Goal: Task Accomplishment & Management: Manage account settings

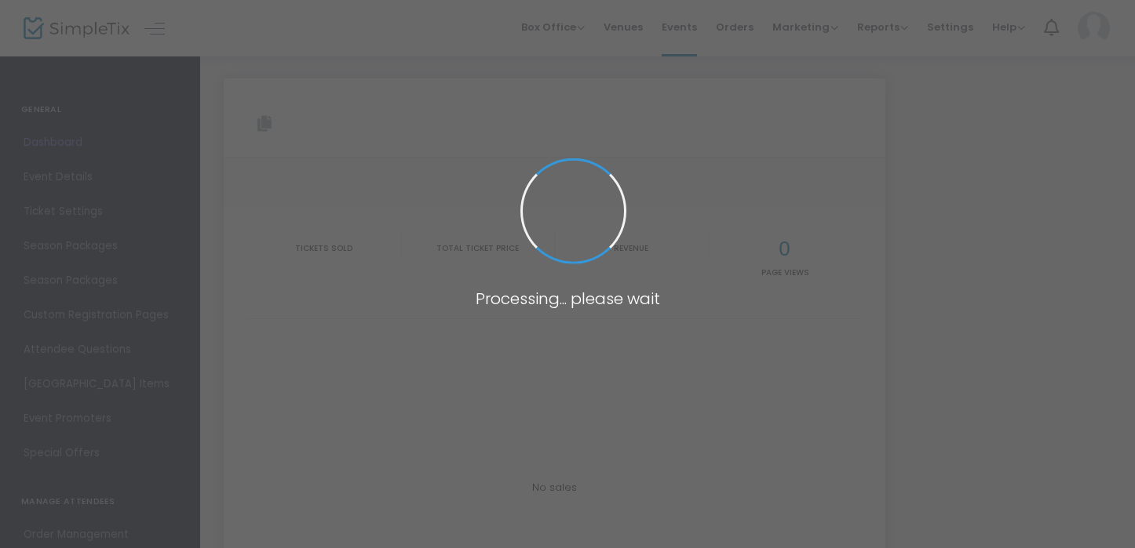
type input "[URL][DOMAIN_NAME]"
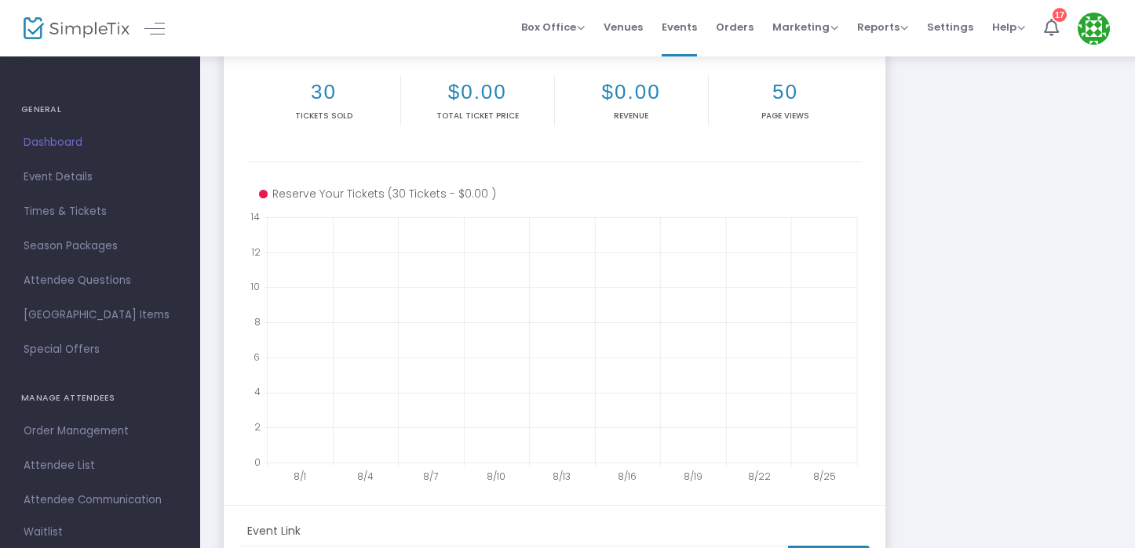
scroll to position [363, 0]
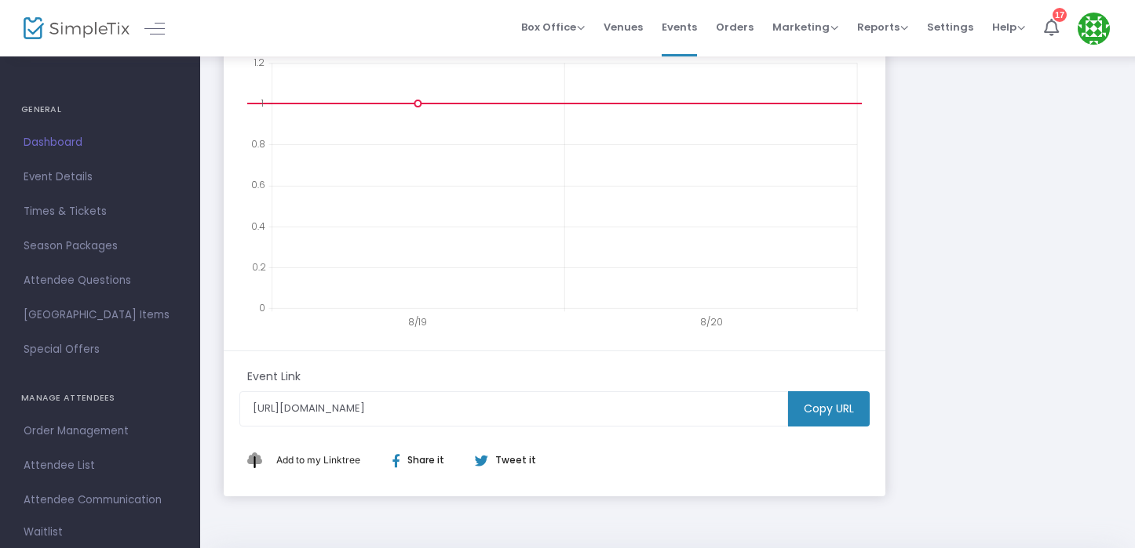
click at [43, 107] on h4 "GENERAL" at bounding box center [100, 109] width 158 height 31
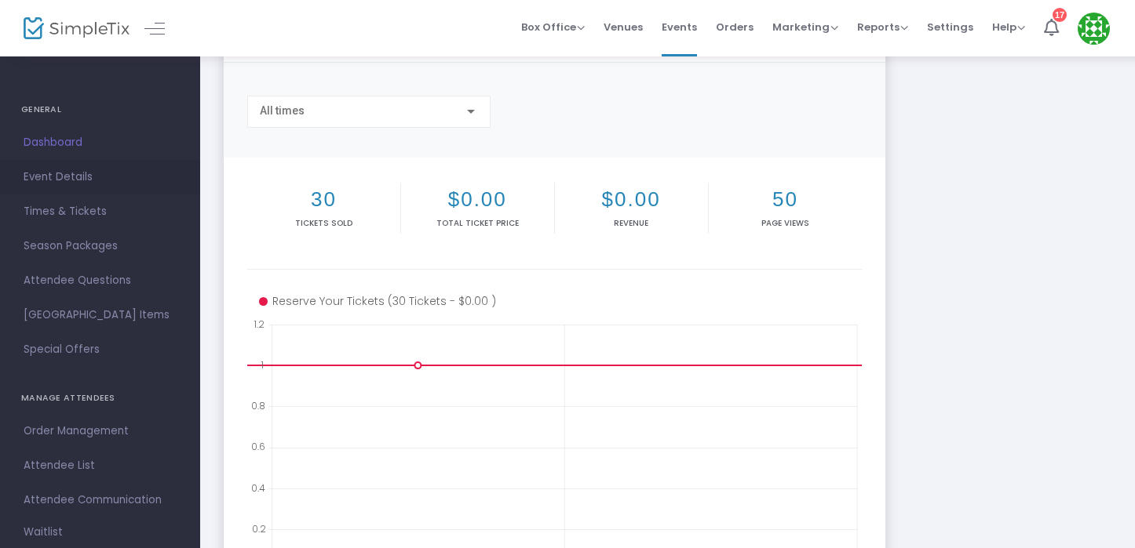
scroll to position [0, 0]
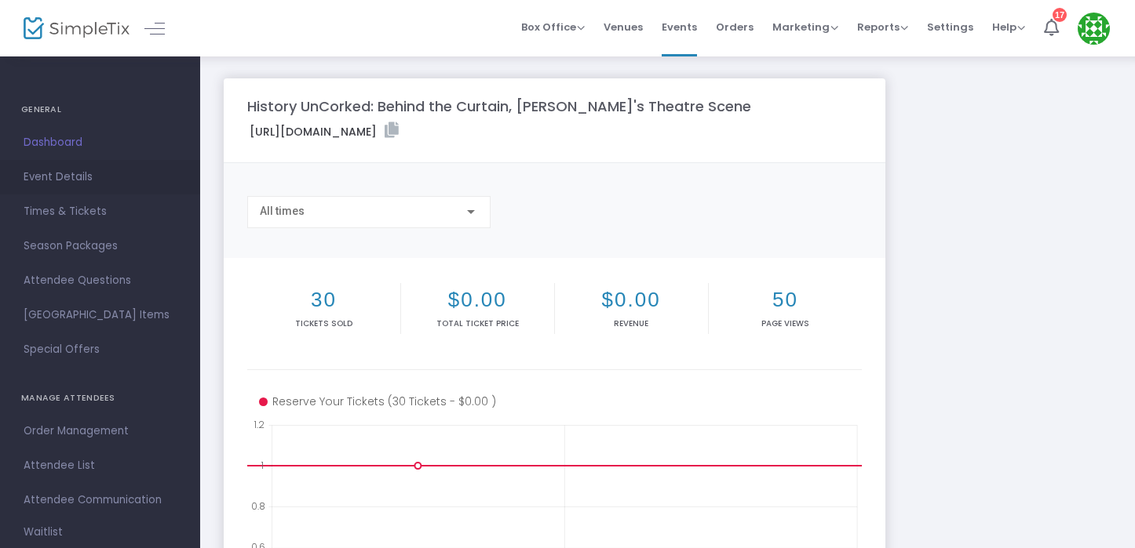
click at [62, 173] on span "Event Details" at bounding box center [100, 177] width 153 height 20
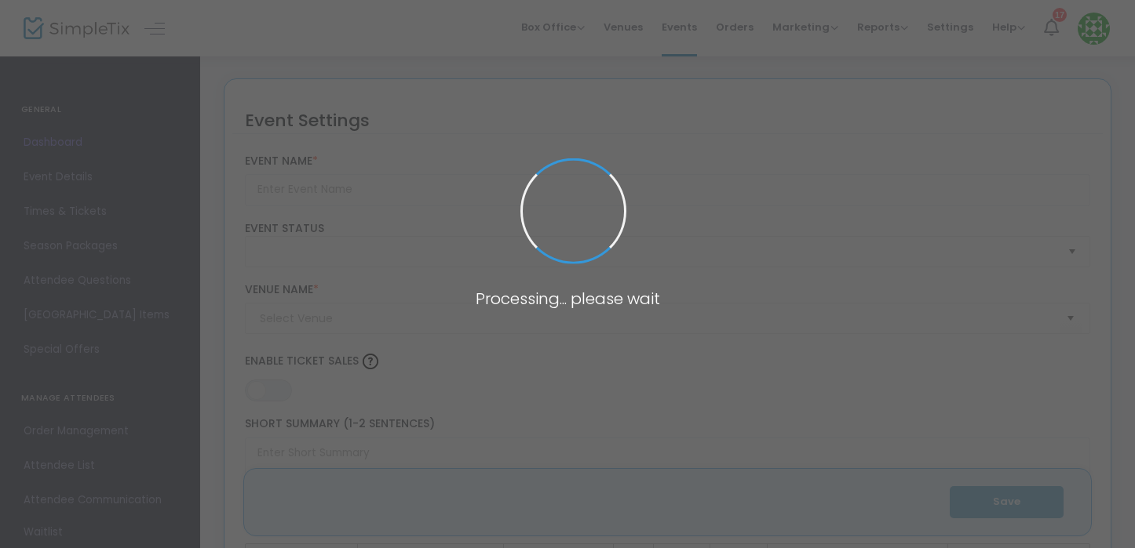
type input "History UnCorked: Behind the Curtain, [PERSON_NAME]'s Theatre Scene"
type textarea "Join us for a behind-the-scenes look at the world of community theater—where cr…"
type input "0.092 %"
type input "Register Now"
type input "Kitsap History Museum"
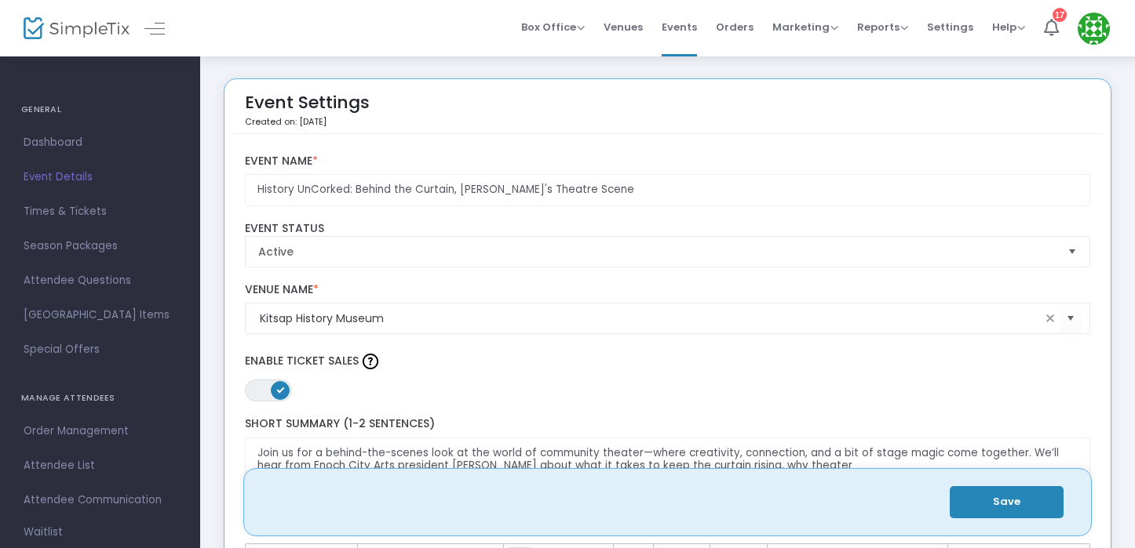
click at [45, 111] on h4 "GENERAL" at bounding box center [100, 109] width 158 height 31
click at [52, 142] on span "Dashboard" at bounding box center [100, 143] width 153 height 20
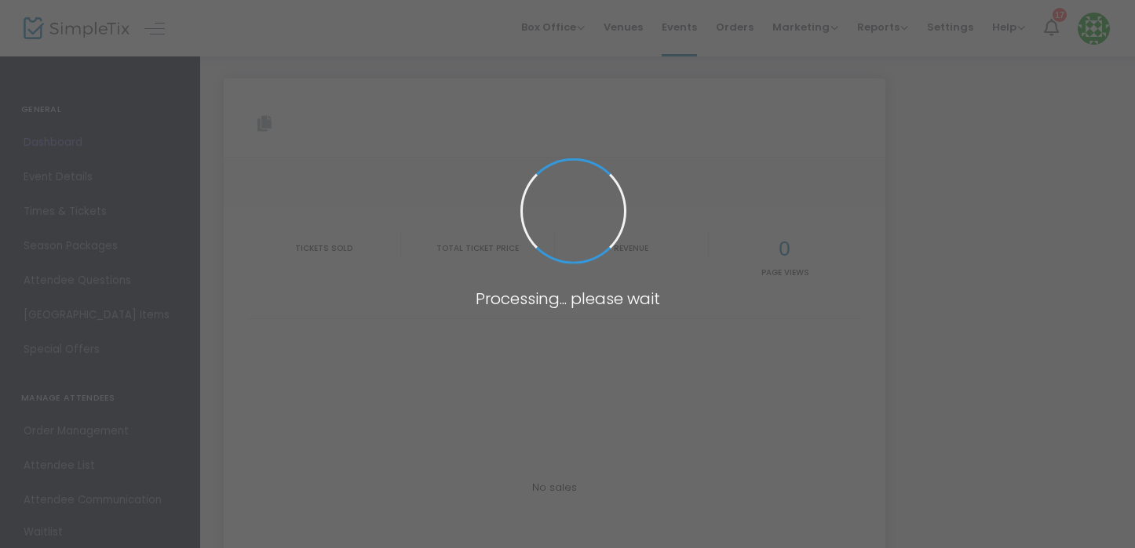
type input "[URL][DOMAIN_NAME]"
